Goal: Check status: Check status

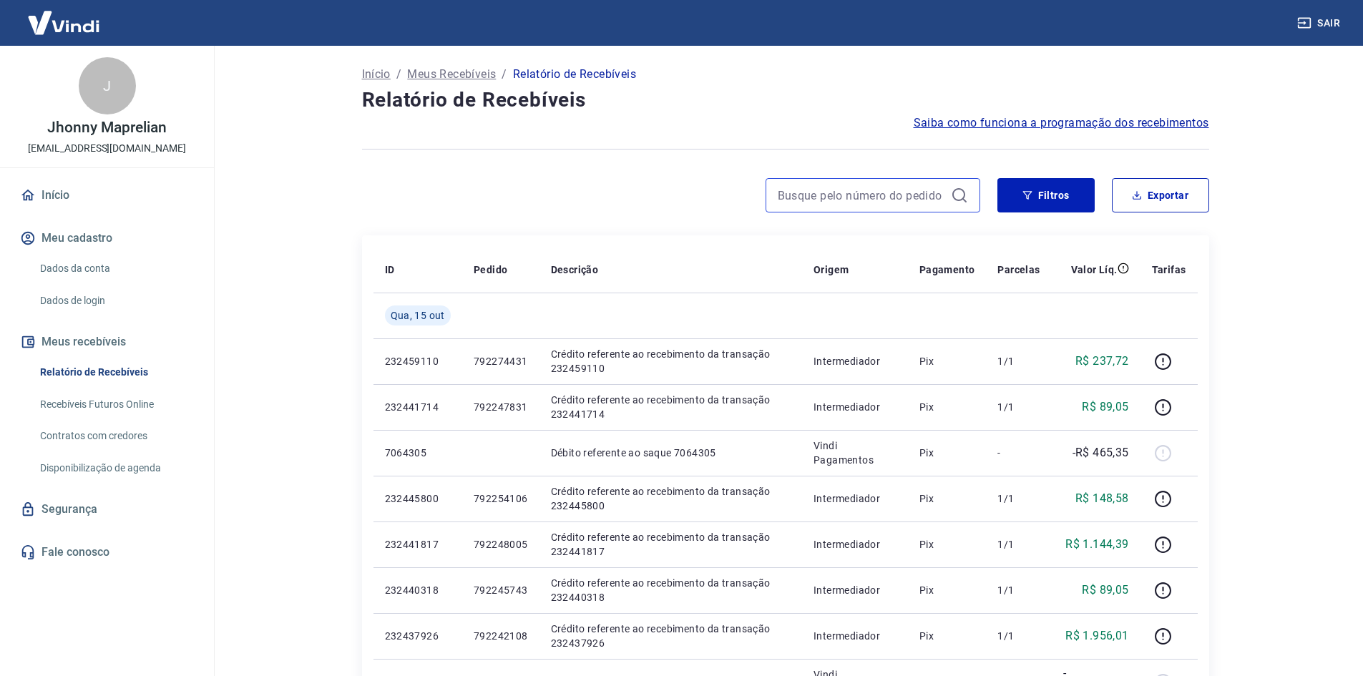
click at [930, 194] on input at bounding box center [861, 195] width 167 height 21
paste input "232217752"
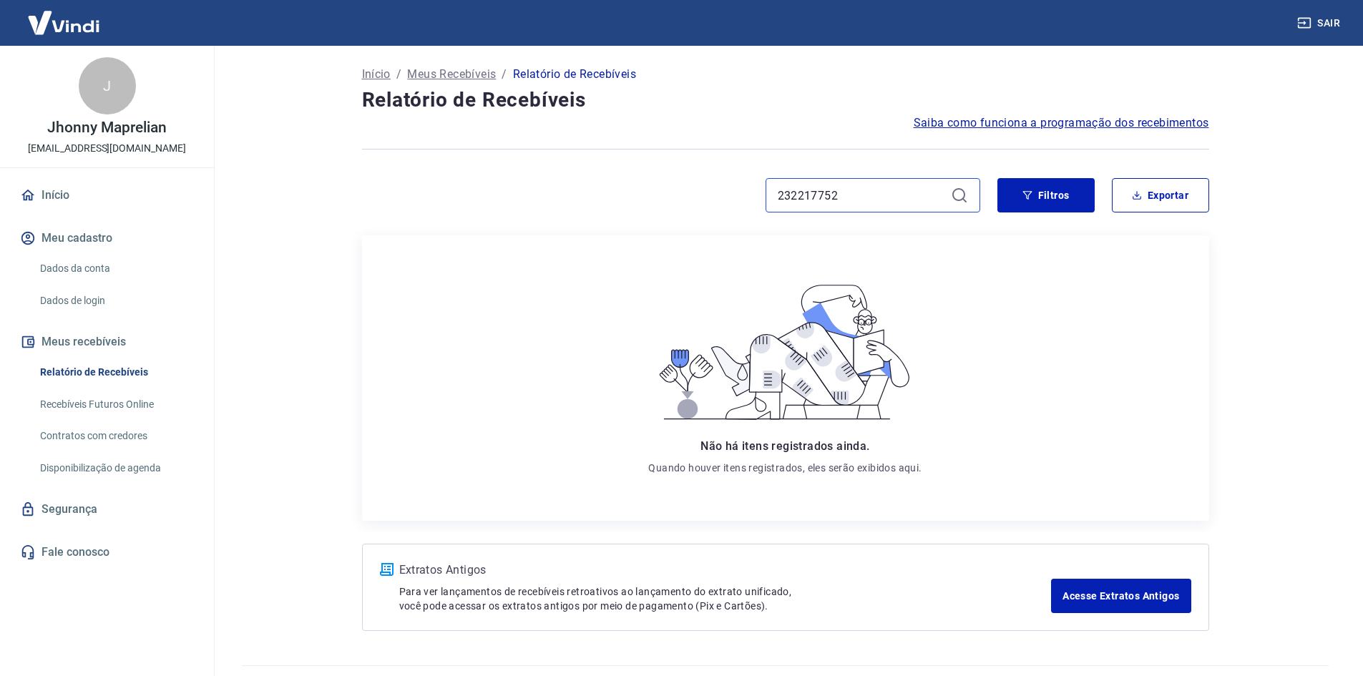
drag, startPoint x: 859, startPoint y: 194, endPoint x: 719, endPoint y: 182, distance: 140.7
click at [725, 183] on div "232217752" at bounding box center [671, 195] width 618 height 34
paste input "79154459"
type input "791544592"
click at [1036, 193] on button "Filtros" at bounding box center [1045, 195] width 97 height 34
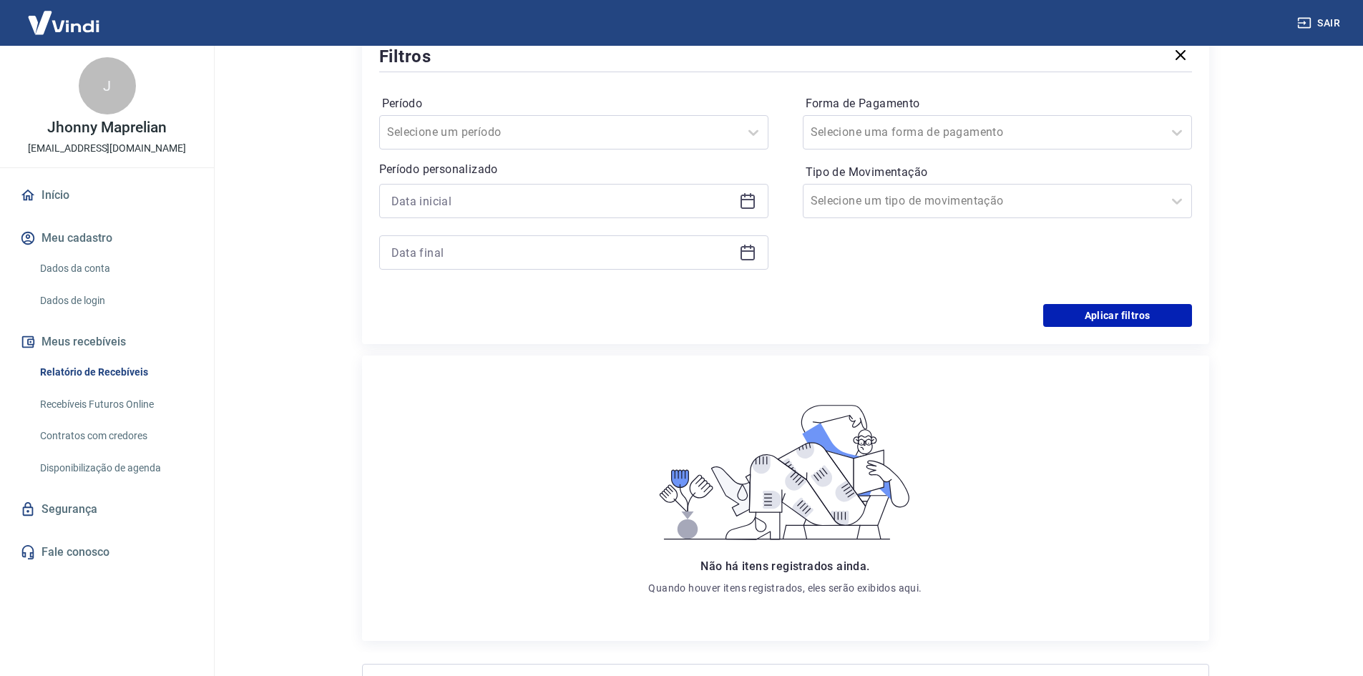
scroll to position [137, 0]
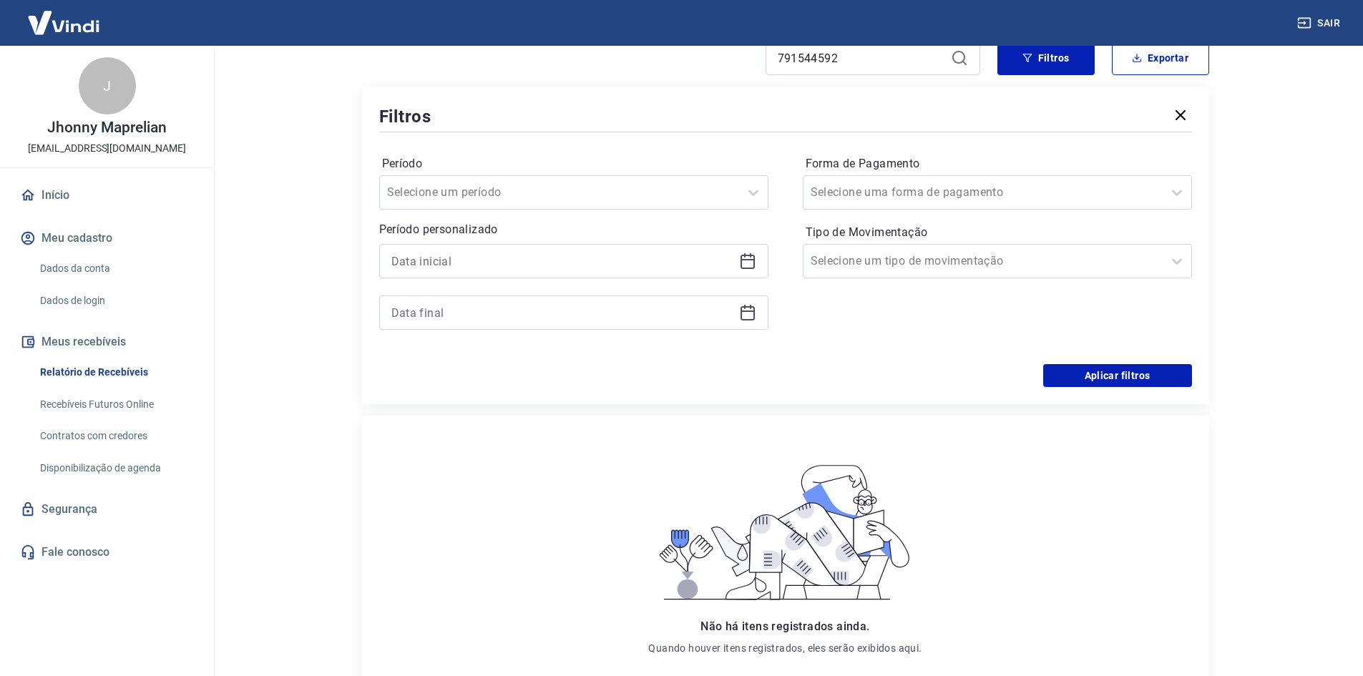
click at [748, 260] on icon at bounding box center [748, 259] width 14 height 1
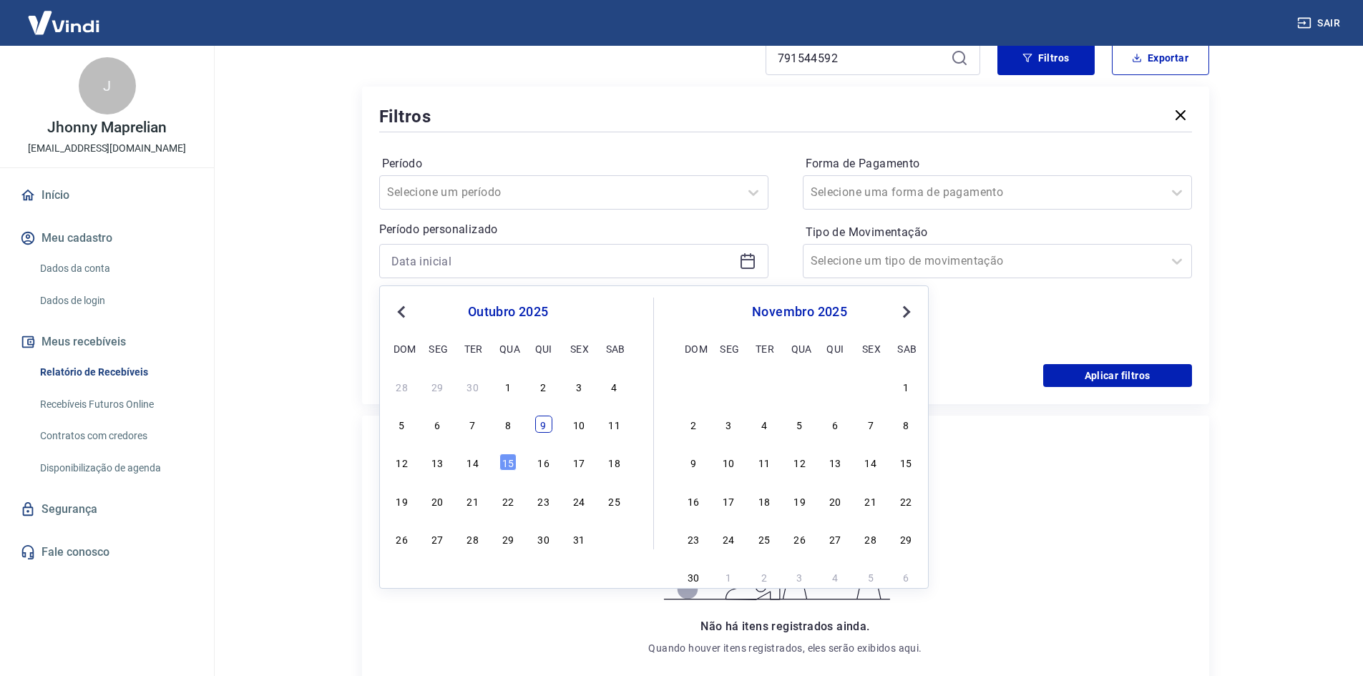
click at [545, 432] on div "9" at bounding box center [543, 424] width 17 height 17
type input "[DATE]"
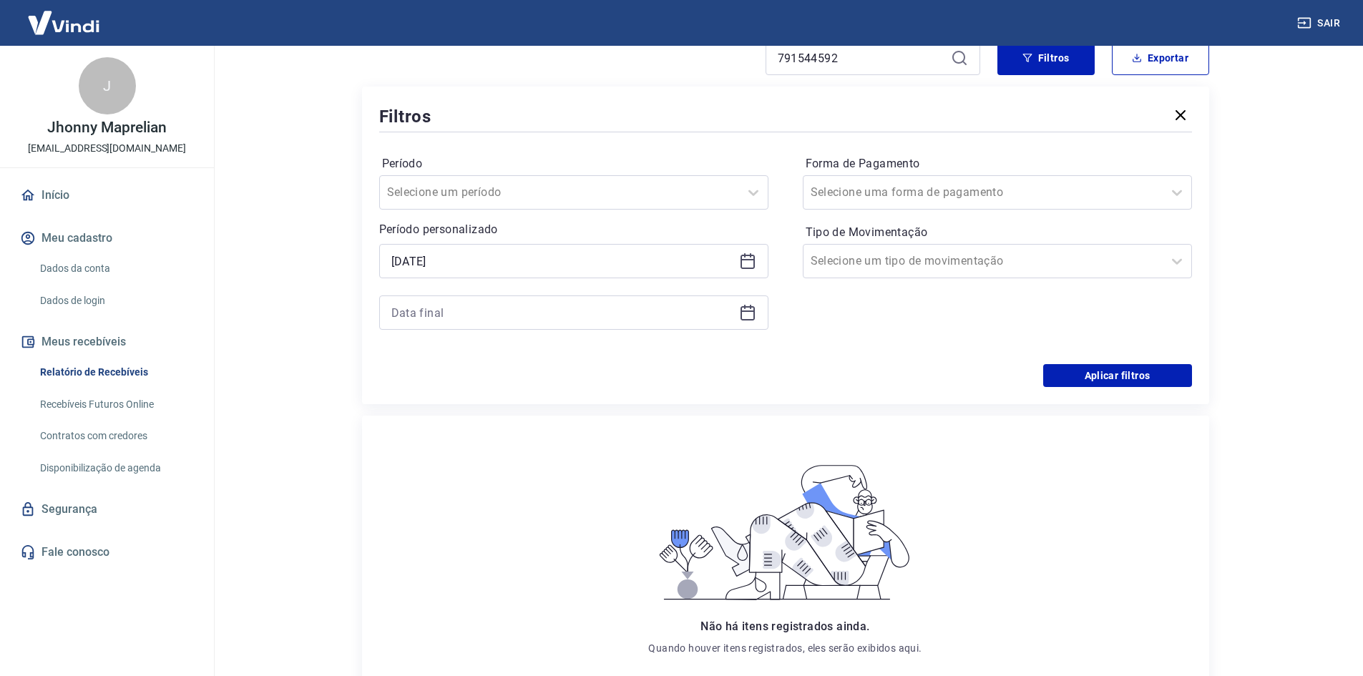
click at [753, 308] on icon at bounding box center [748, 313] width 14 height 14
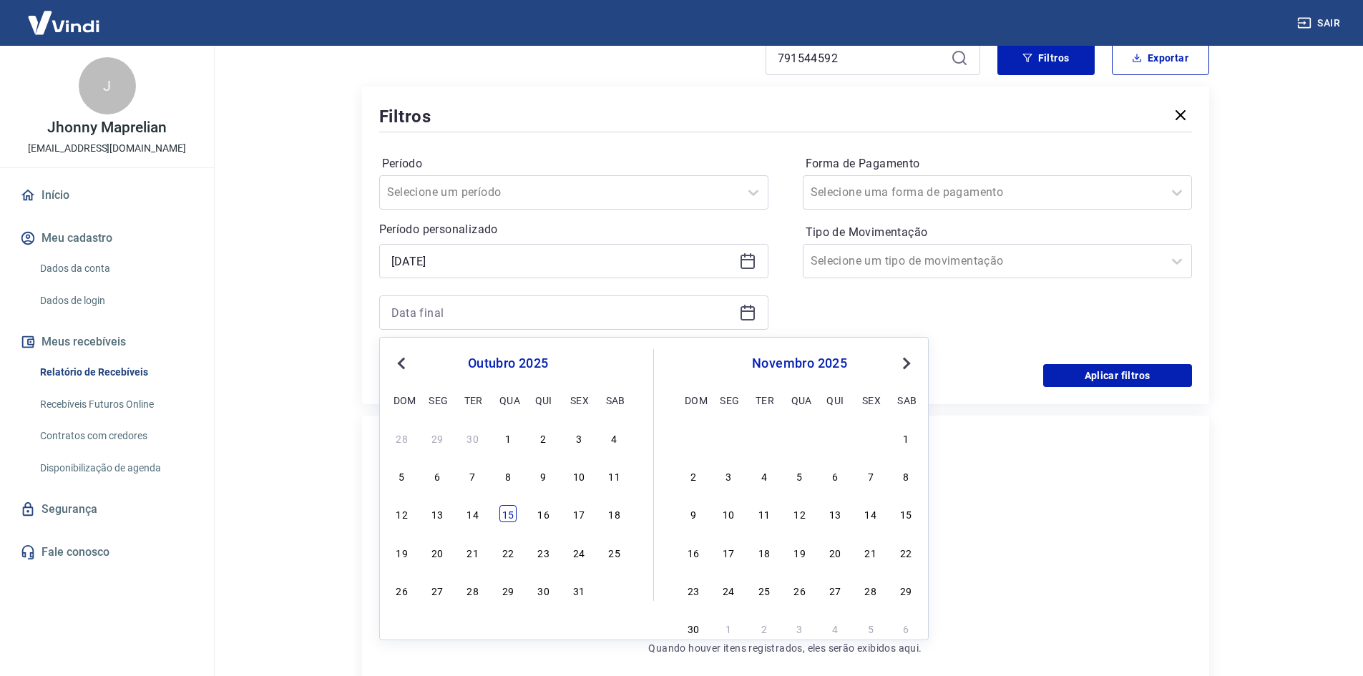
click at [507, 510] on div "15" at bounding box center [507, 513] width 17 height 17
type input "[DATE]"
